Goal: Transaction & Acquisition: Purchase product/service

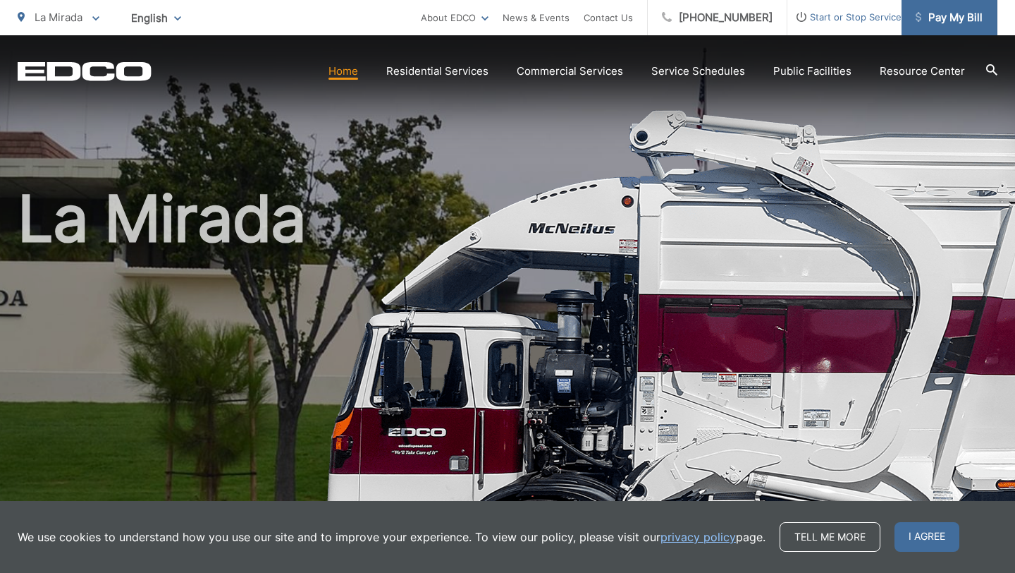
click at [950, 21] on span "Pay My Bill" at bounding box center [949, 17] width 67 height 17
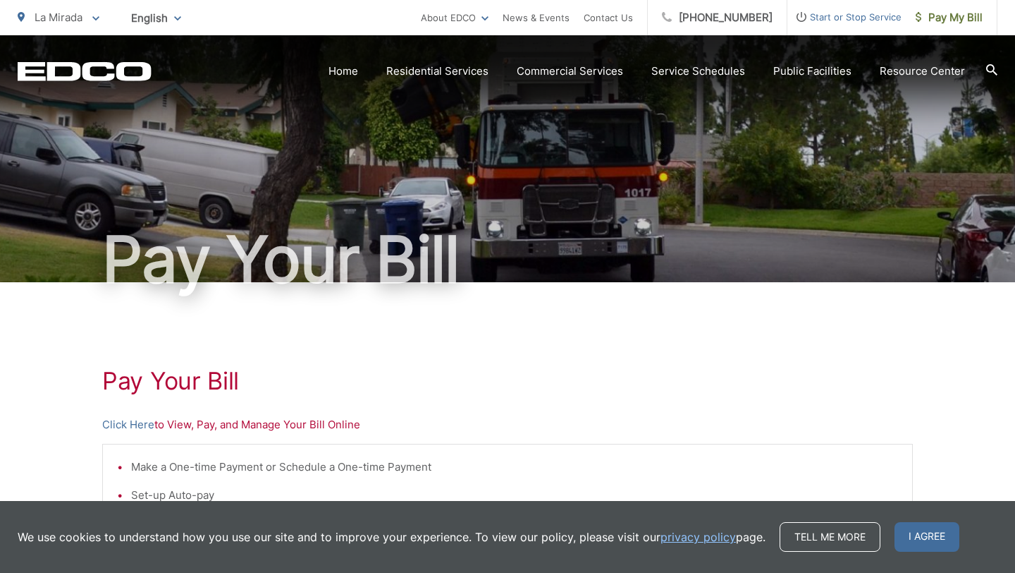
click at [207, 425] on p "Click Here to View, Pay, and Manage Your Bill Online" at bounding box center [507, 424] width 811 height 17
click at [145, 425] on link "Click Here" at bounding box center [128, 424] width 52 height 17
